Goal: Task Accomplishment & Management: Use online tool/utility

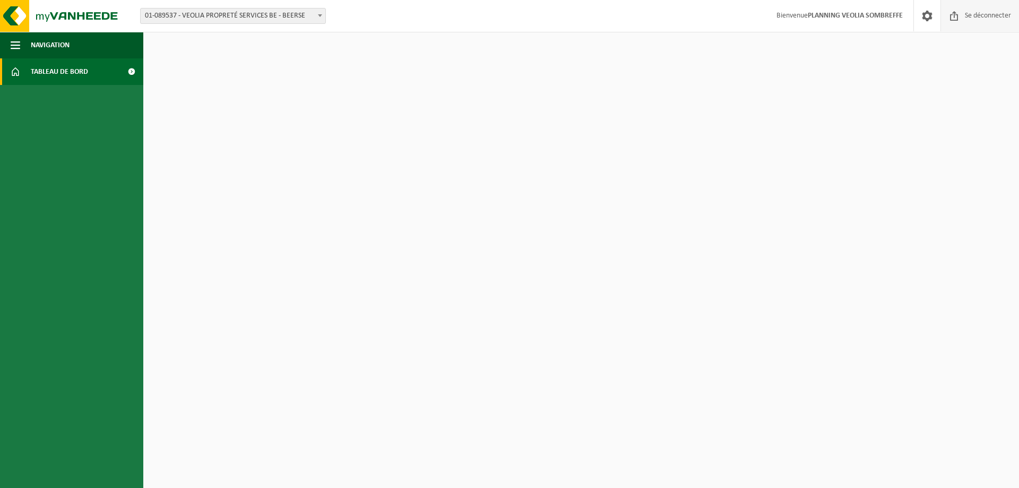
click at [980, 18] on font "Se déconnecter" at bounding box center [988, 16] width 46 height 8
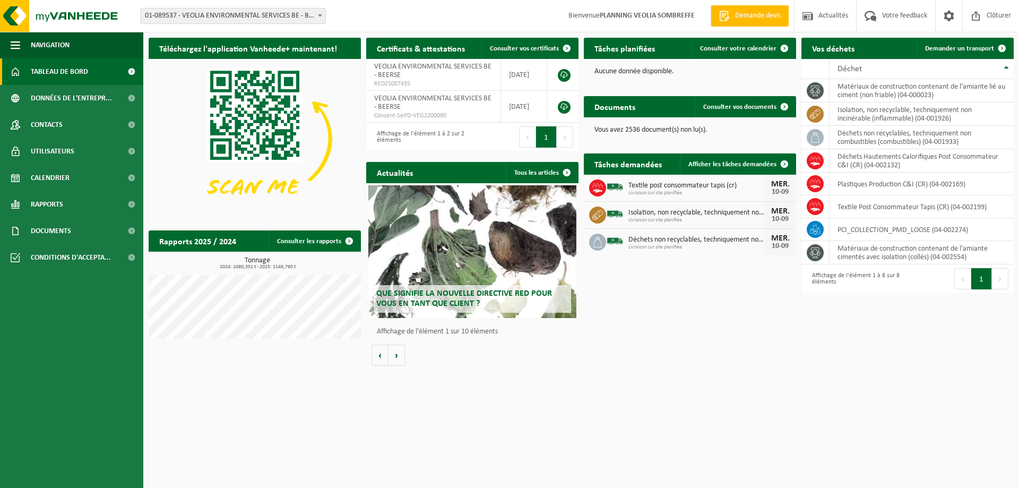
click at [227, 15] on span "01-089537 - VEOLIA ENVIRONMENTAL SERVICES BE - BEERSE" at bounding box center [233, 15] width 185 height 15
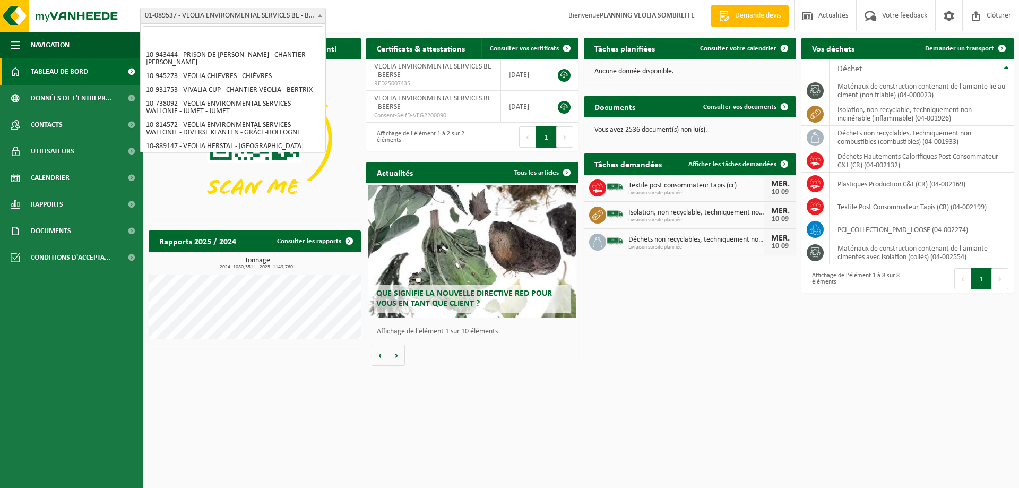
scroll to position [743, 0]
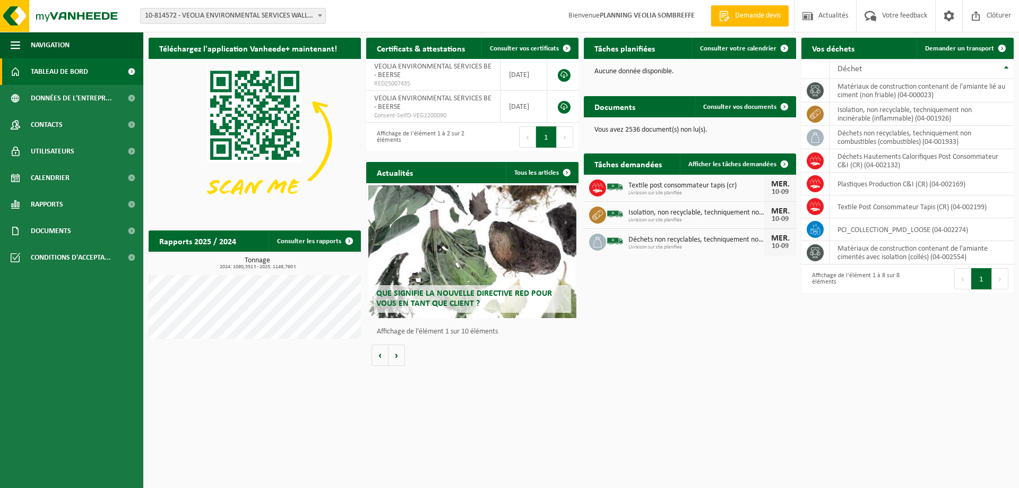
select select "37628"
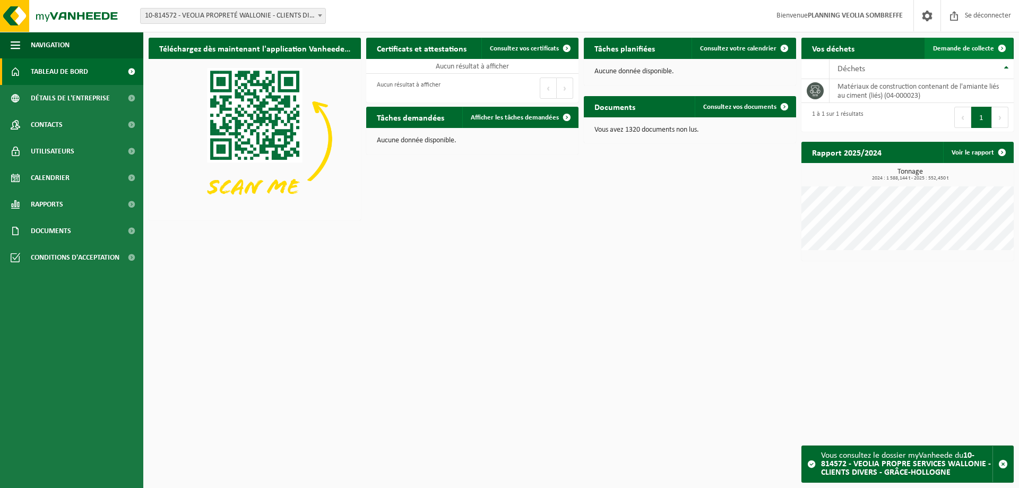
click at [950, 50] on font "Demande de collecte" at bounding box center [963, 48] width 61 height 7
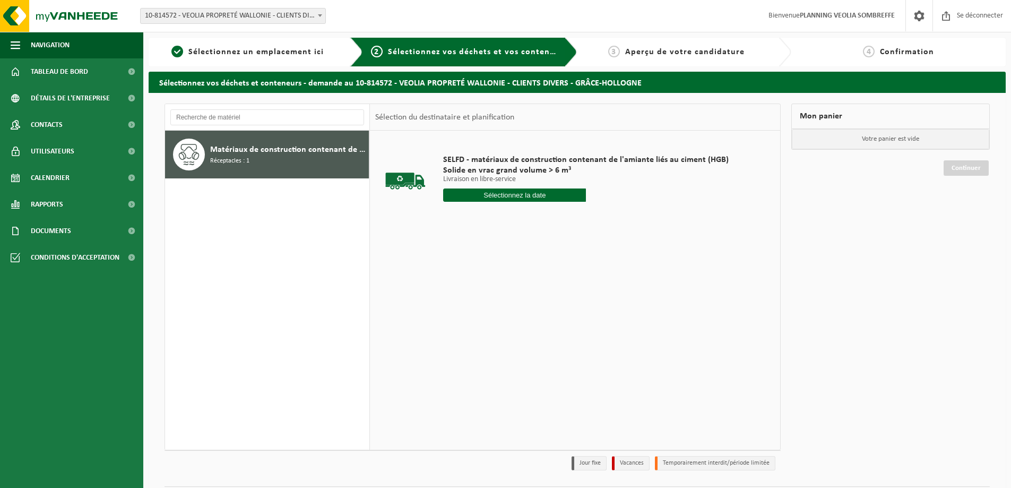
click at [499, 198] on input "text" at bounding box center [514, 194] width 143 height 13
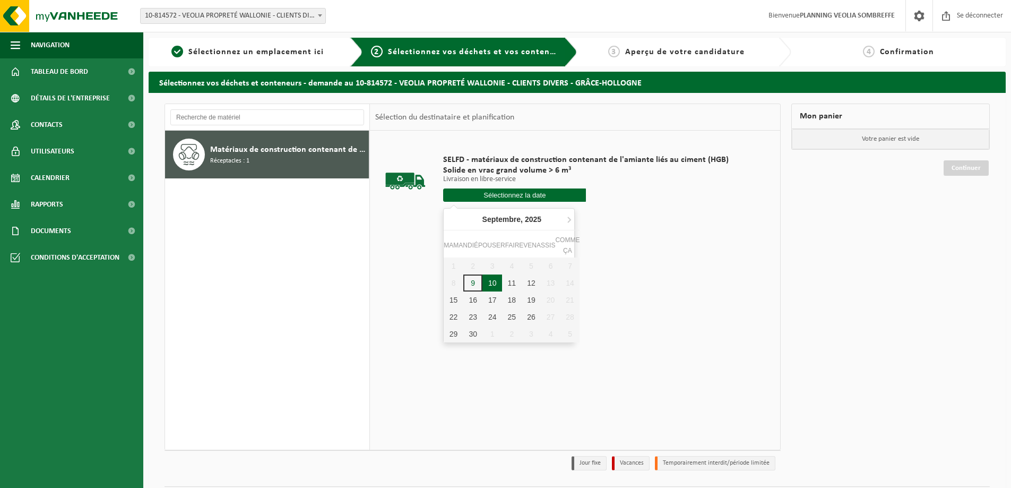
click at [492, 286] on font "10" at bounding box center [492, 283] width 8 height 8
type input "Van 2025-09-10"
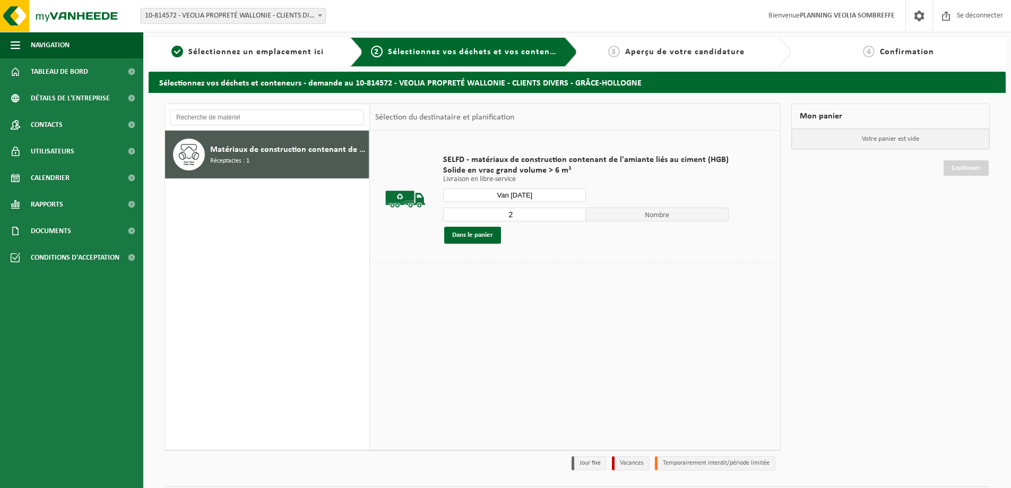
type input "2"
click at [573, 213] on input "2" at bounding box center [514, 214] width 143 height 14
click at [475, 237] on font "Dans le panier" at bounding box center [472, 234] width 41 height 7
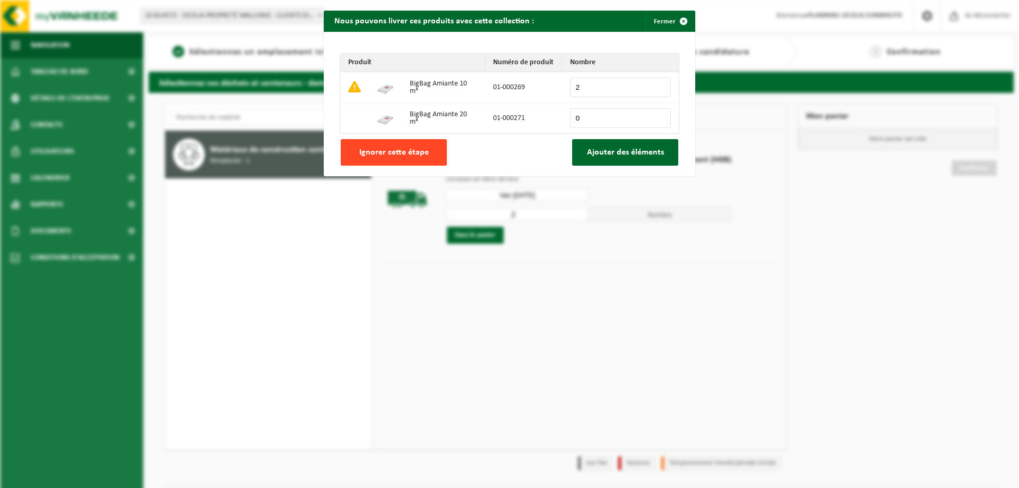
click at [381, 155] on font "Ignorer cette étape" at bounding box center [394, 152] width 70 height 8
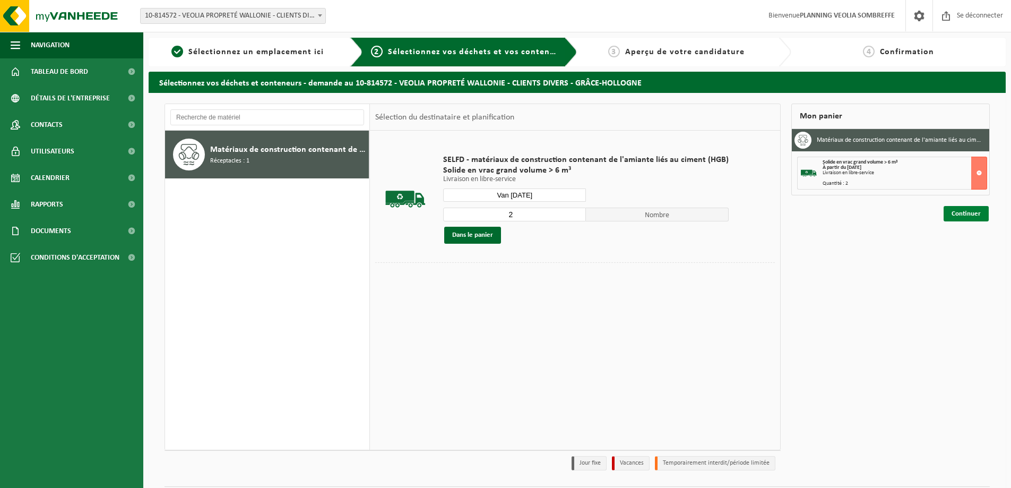
click at [956, 213] on font "Continuer" at bounding box center [966, 213] width 29 height 7
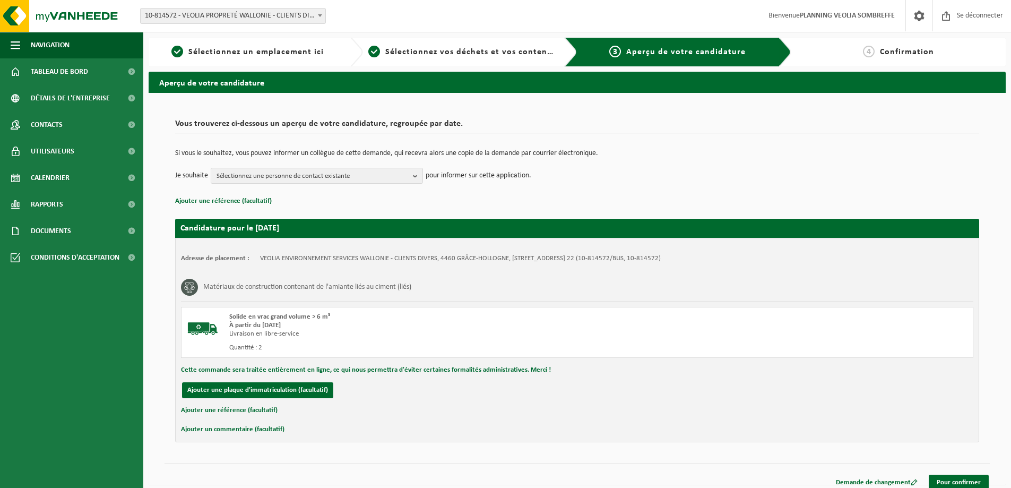
scroll to position [9, 0]
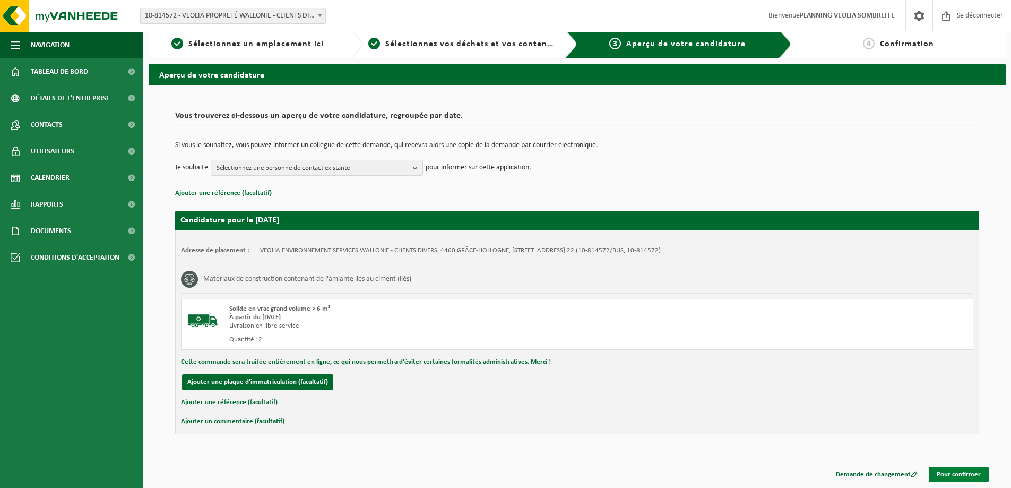
click at [952, 475] on font "Pour confirmer" at bounding box center [959, 474] width 44 height 7
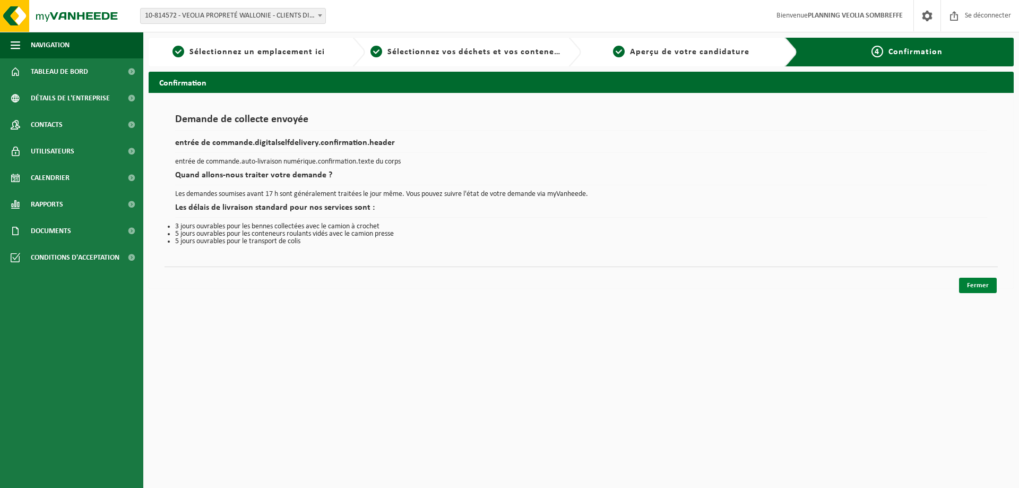
click at [973, 291] on link "Fermer" at bounding box center [978, 285] width 38 height 15
